Goal: Information Seeking & Learning: Check status

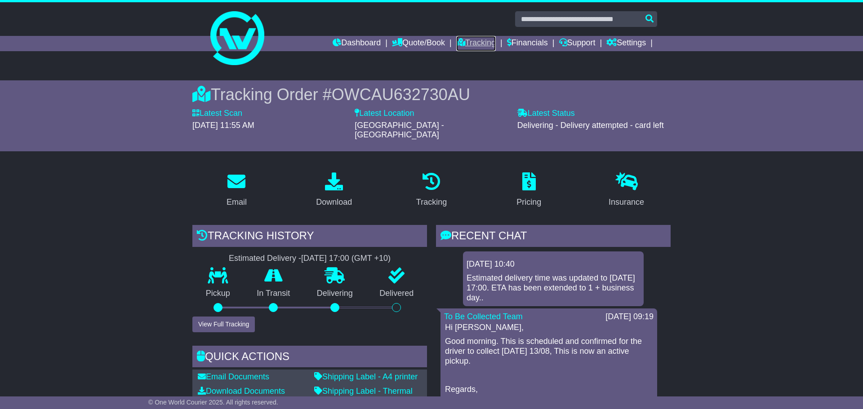
click at [477, 44] on link "Tracking" at bounding box center [476, 43] width 40 height 15
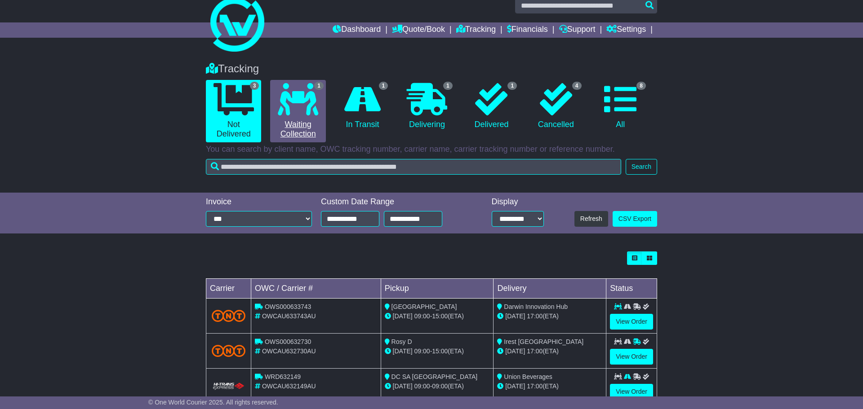
scroll to position [14, 0]
click at [305, 114] on icon at bounding box center [298, 99] width 40 height 32
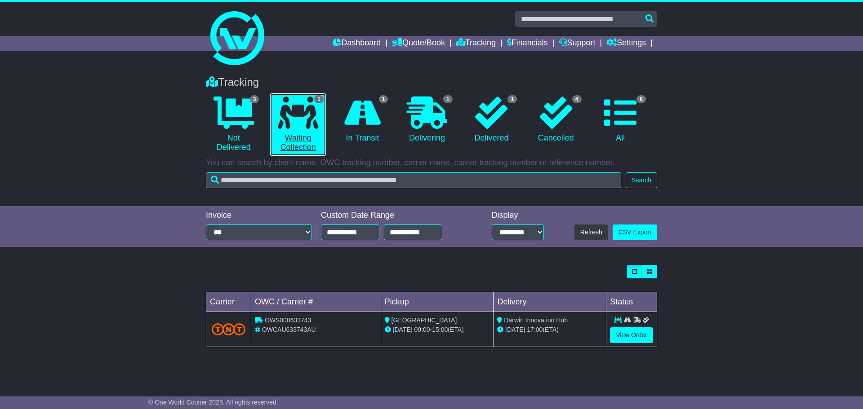
scroll to position [0, 0]
click at [622, 334] on link "View Order" at bounding box center [631, 336] width 43 height 16
